Goal: Information Seeking & Learning: Learn about a topic

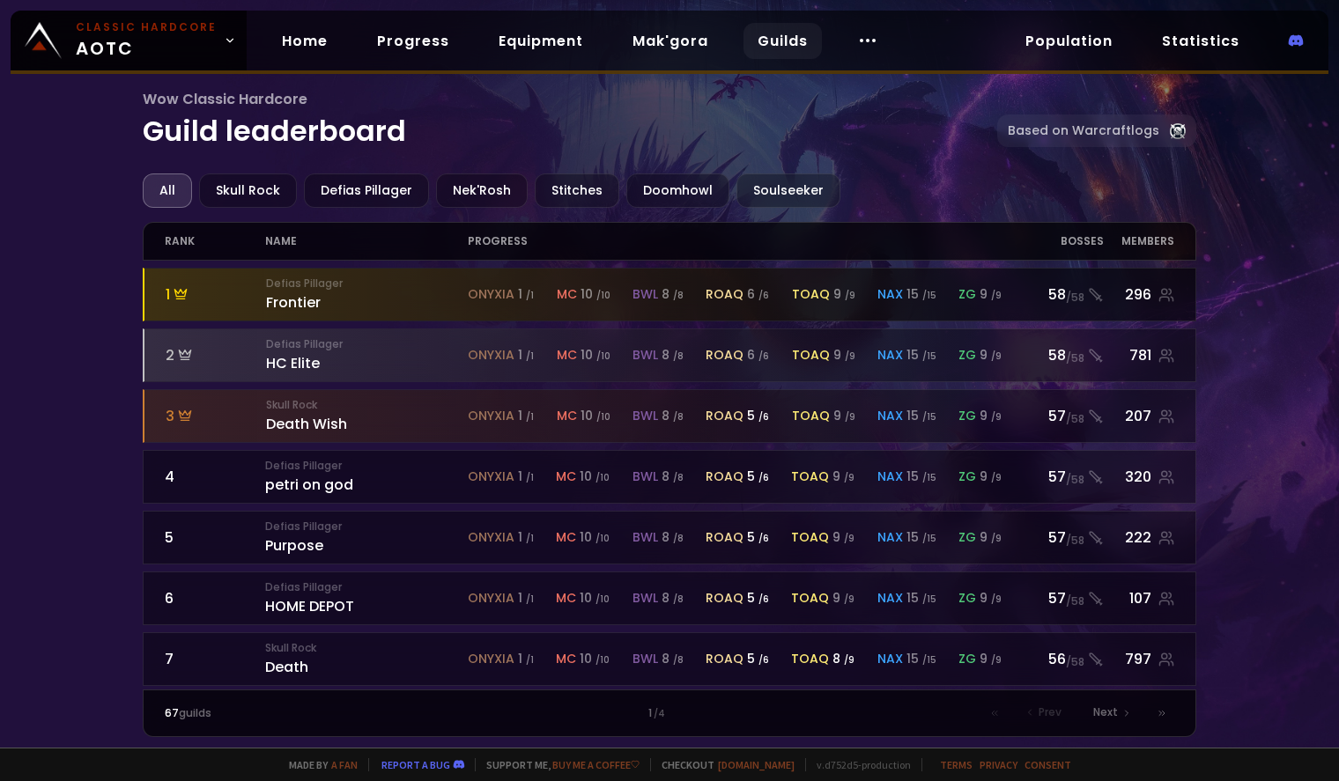
click at [296, 298] on div "Defias Pillager Frontier" at bounding box center [367, 295] width 202 height 38
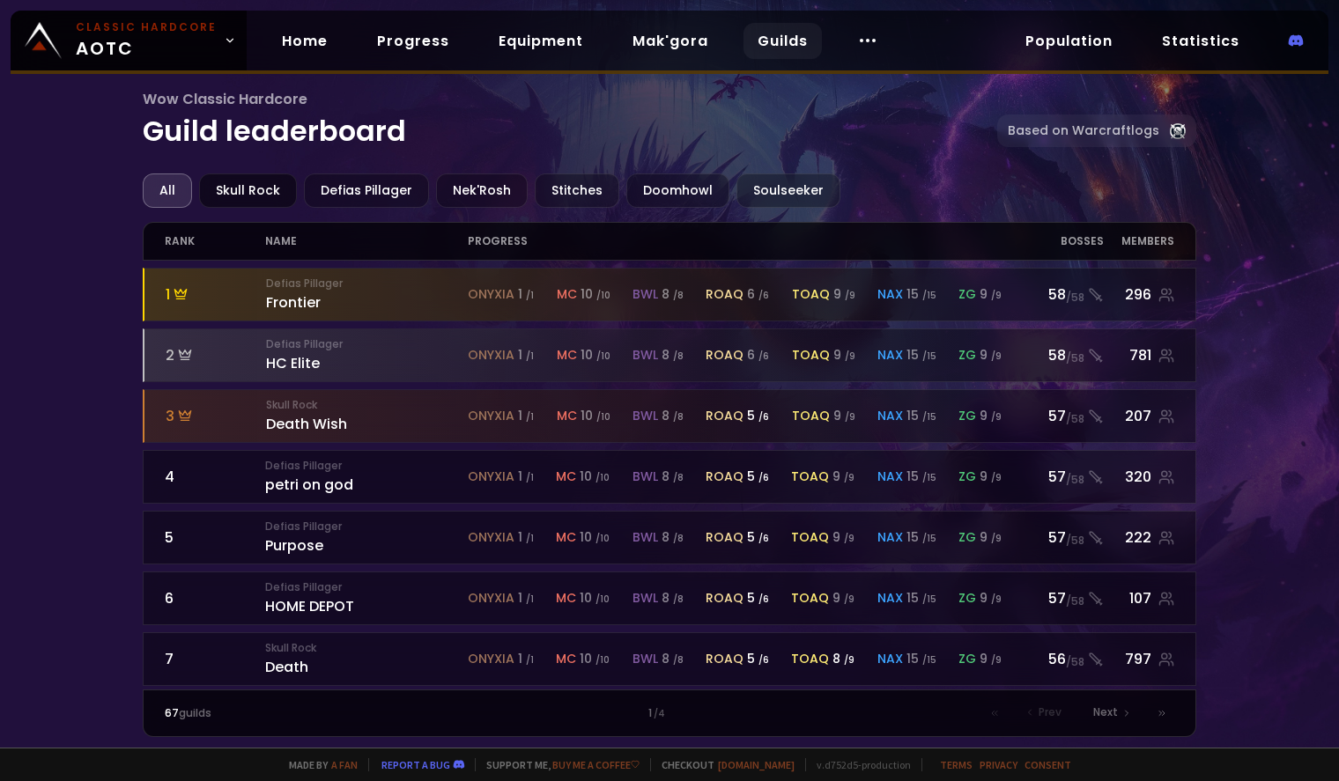
click at [253, 191] on div "Skull Rock" at bounding box center [248, 190] width 98 height 34
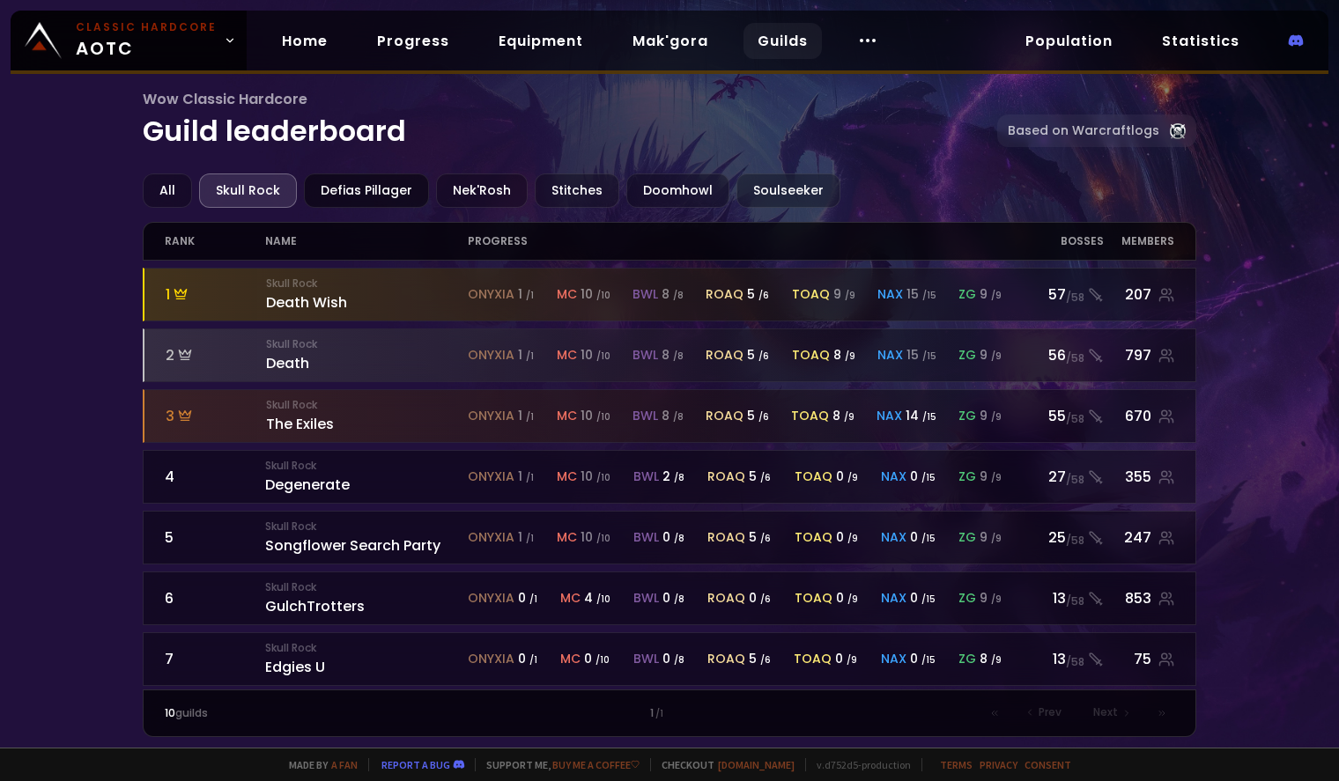
click at [369, 185] on div "Defias Pillager" at bounding box center [366, 190] width 125 height 34
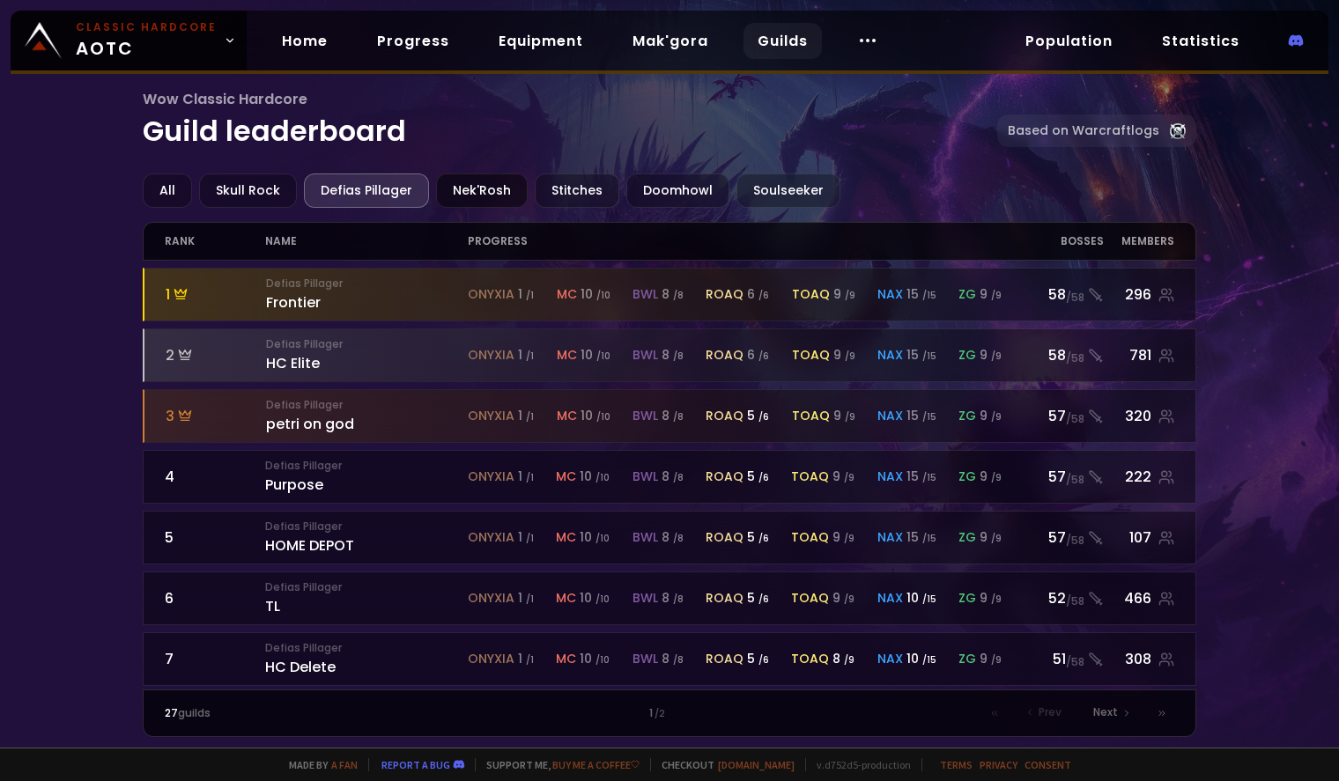
click at [465, 184] on div "Nek'Rosh" at bounding box center [482, 190] width 92 height 34
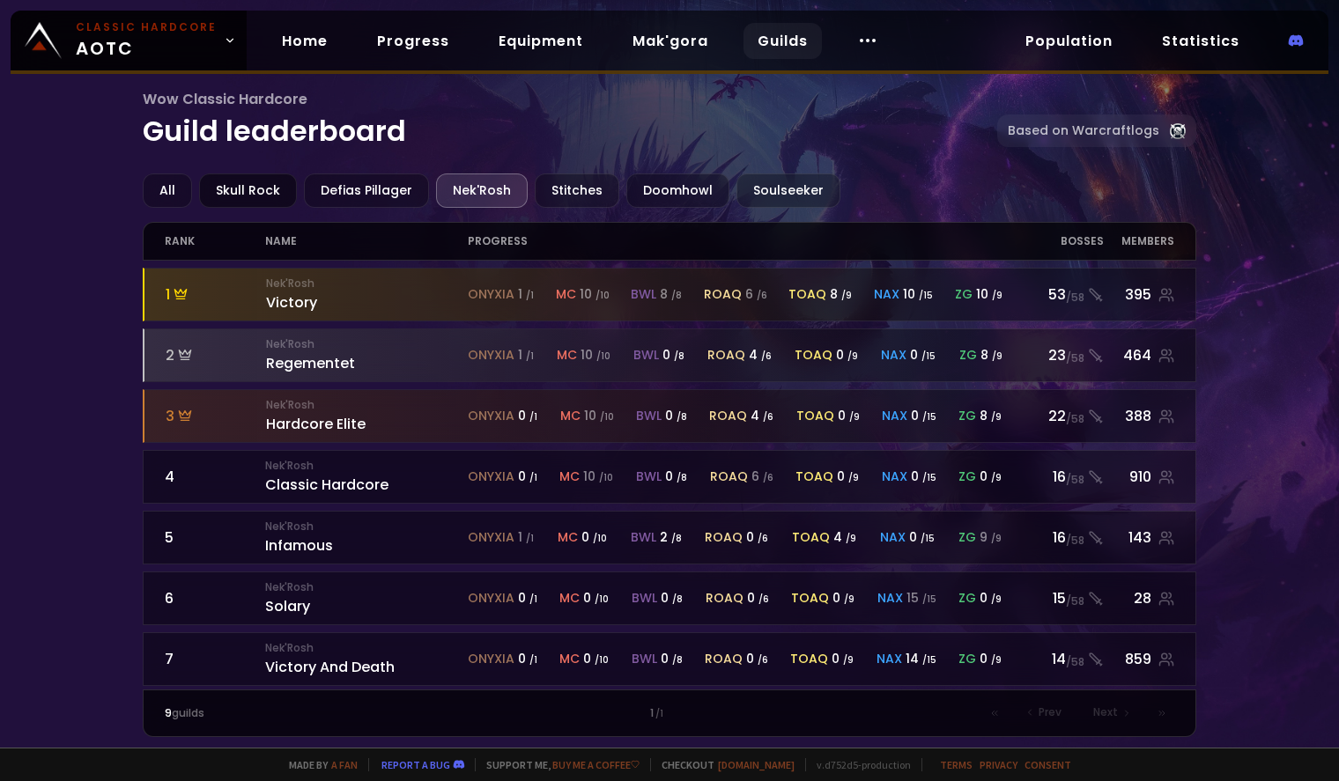
click at [270, 190] on div "Skull Rock" at bounding box center [248, 190] width 98 height 34
